Goal: Task Accomplishment & Management: Manage account settings

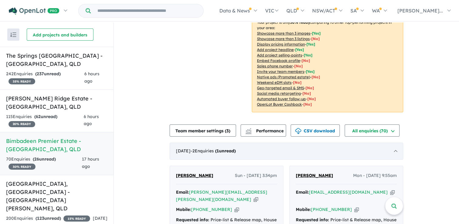
scroll to position [182, 0]
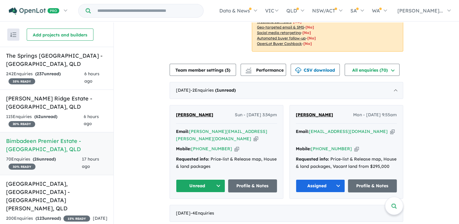
click at [220, 179] on button "Unread" at bounding box center [200, 185] width 49 height 13
click at [194, 207] on button "Assigned" at bounding box center [202, 214] width 53 height 14
click at [254, 136] on icon "button" at bounding box center [256, 139] width 5 height 6
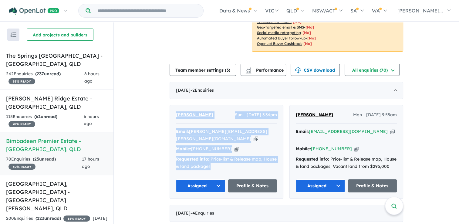
drag, startPoint x: 236, startPoint y: 154, endPoint x: 172, endPoint y: 106, distance: 79.4
click at [172, 106] on div "[PERSON_NAME] Sun - [DATE] 3:34pm Email: [PERSON_NAME][EMAIL_ADDRESS][PERSON_NA…" at bounding box center [226, 151] width 113 height 93
copy div "[PERSON_NAME] Sun - [DATE] 3:34pm Email: [PERSON_NAME][EMAIL_ADDRESS][PERSON_NA…"
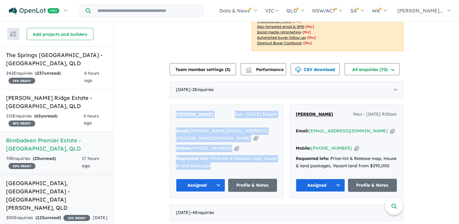
click at [41, 182] on h5 "[GEOGRAPHIC_DATA], [GEOGRAPHIC_DATA] - [GEOGRAPHIC_DATA][PERSON_NAME] , [GEOGRA…" at bounding box center [56, 195] width 101 height 33
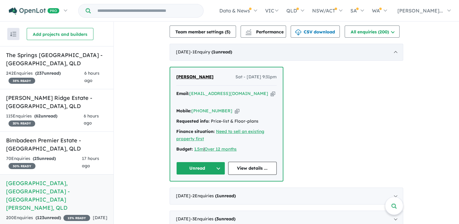
scroll to position [213, 0]
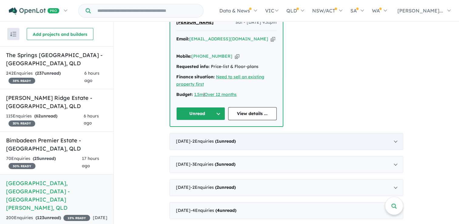
click at [222, 138] on span "- 2 Enquir ies ( 1 unread)" at bounding box center [213, 140] width 45 height 5
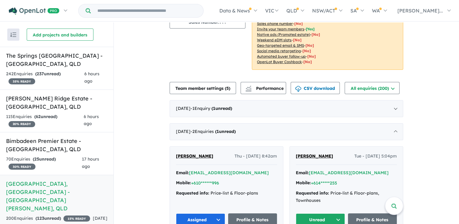
scroll to position [54, 0]
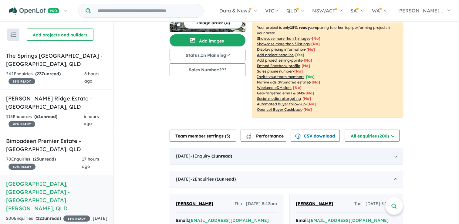
click at [216, 153] on span "1" at bounding box center [214, 155] width 2 height 5
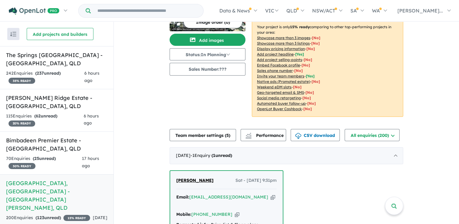
scroll to position [145, 0]
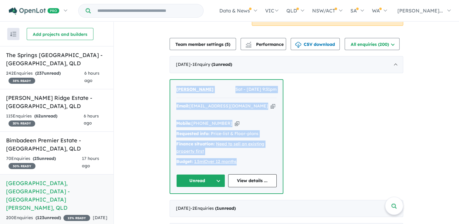
drag, startPoint x: 247, startPoint y: 146, endPoint x: 174, endPoint y: 80, distance: 98.5
click at [174, 80] on div "[PERSON_NAME] Sat - [DATE] 9:31pm Email: [EMAIL_ADDRESS][DOMAIN_NAME] Copied! M…" at bounding box center [226, 137] width 113 height 114
copy div "[PERSON_NAME] Sat - [DATE] 9:31pm Email: [EMAIL_ADDRESS][DOMAIN_NAME] Copied! M…"
